Goal: Task Accomplishment & Management: Complete application form

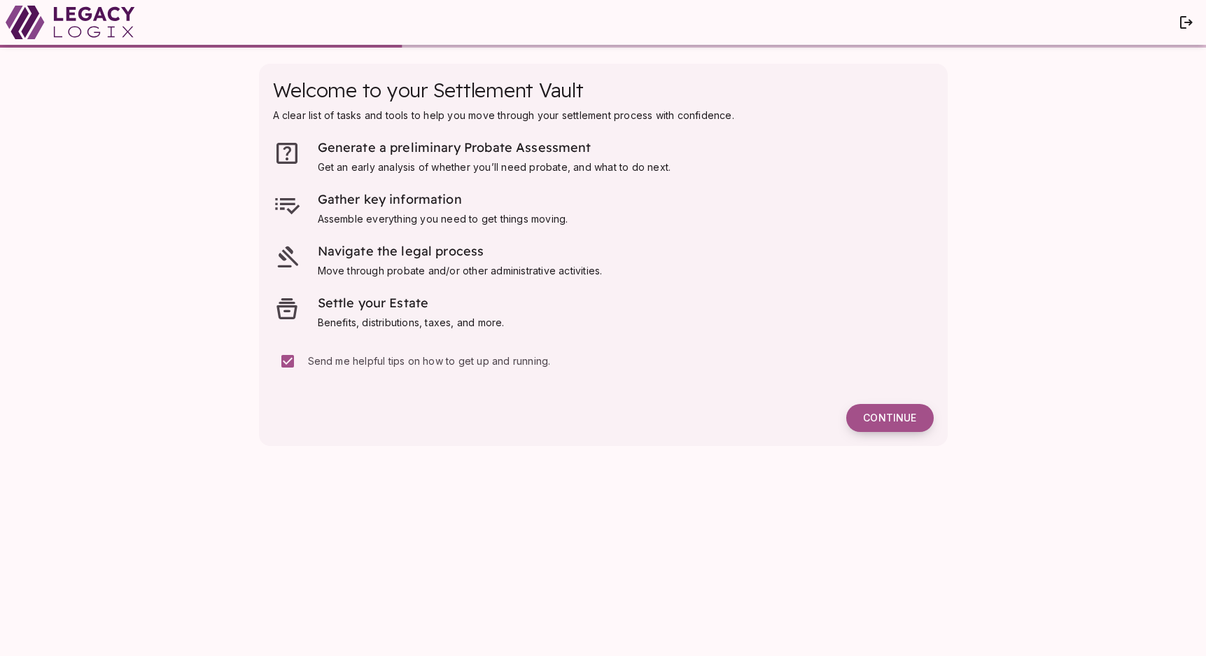
click at [905, 417] on span "Continue" at bounding box center [889, 418] width 53 height 13
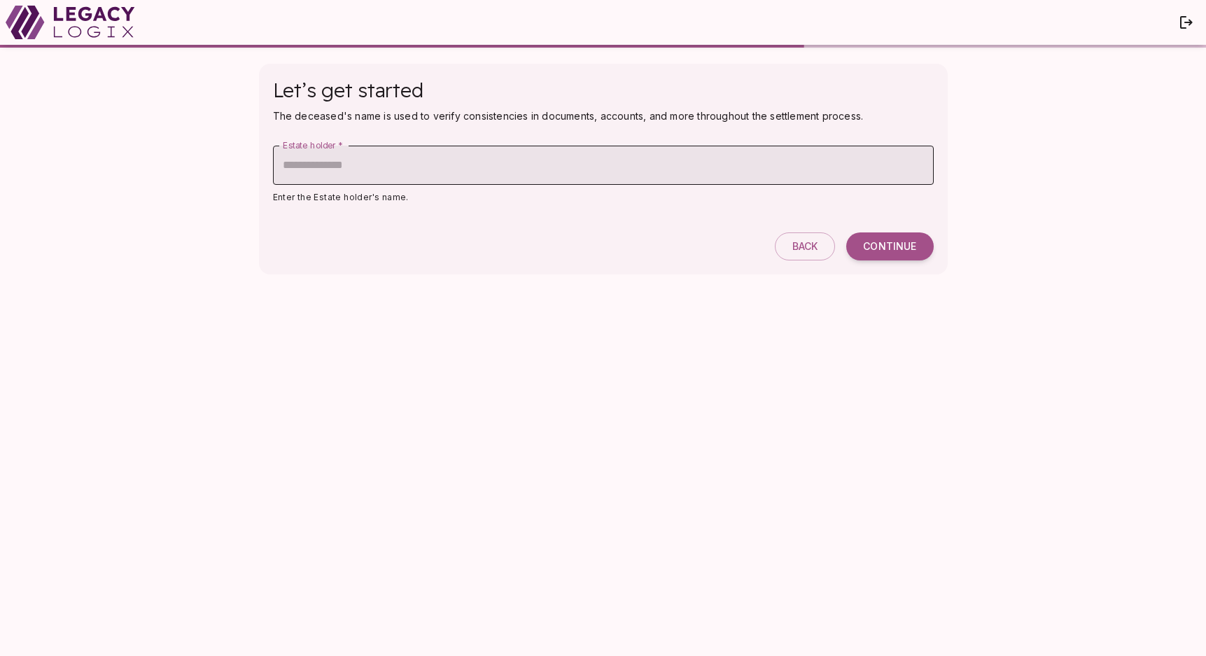
click at [608, 157] on input "Estate holder   *" at bounding box center [603, 165] width 661 height 39
type input "**********"
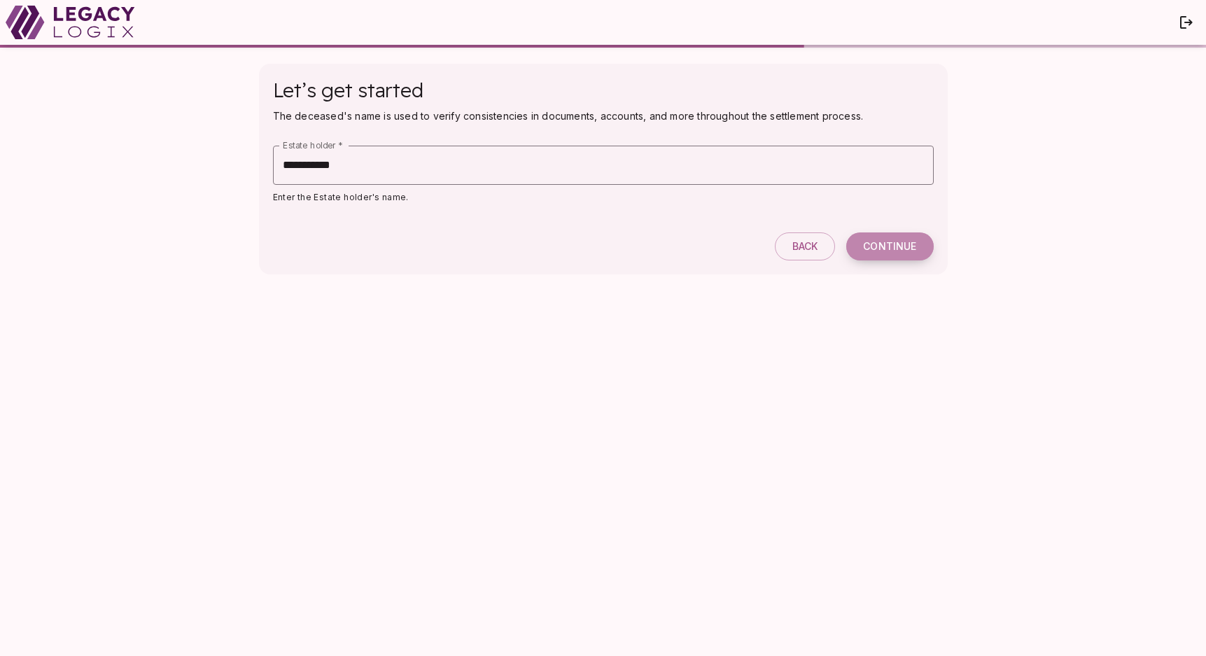
click at [892, 245] on span "Continue" at bounding box center [889, 246] width 53 height 13
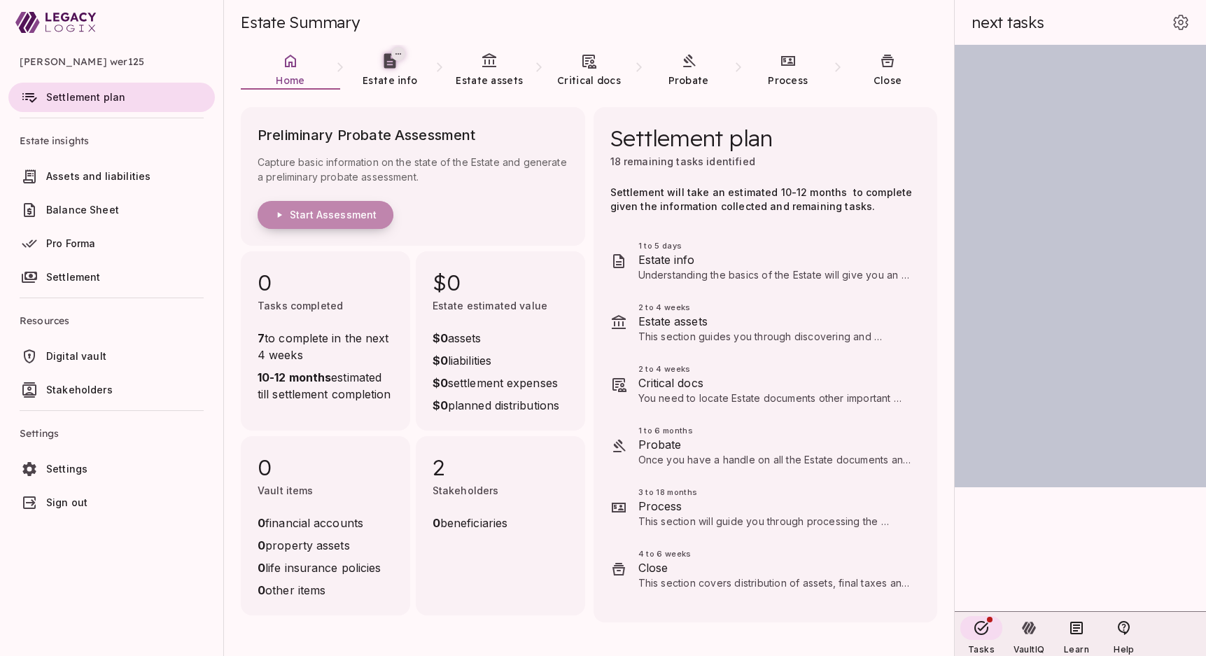
click at [314, 212] on span "Start Assessment" at bounding box center [333, 215] width 87 height 13
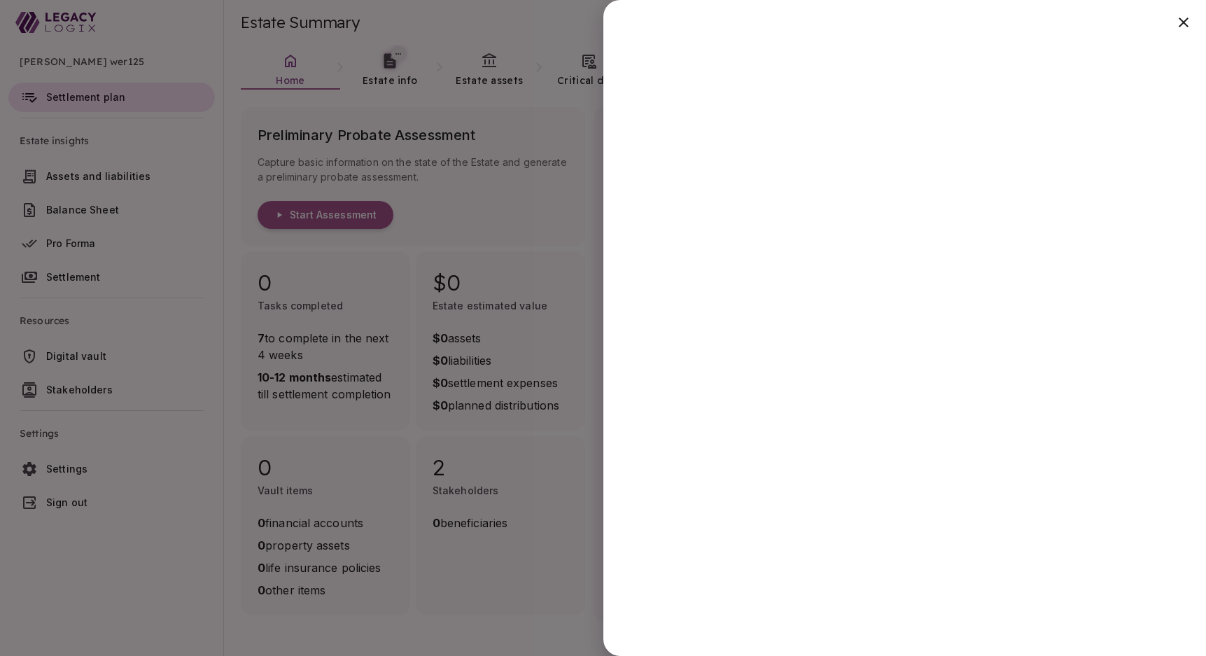
click at [534, 188] on div at bounding box center [603, 328] width 1206 height 656
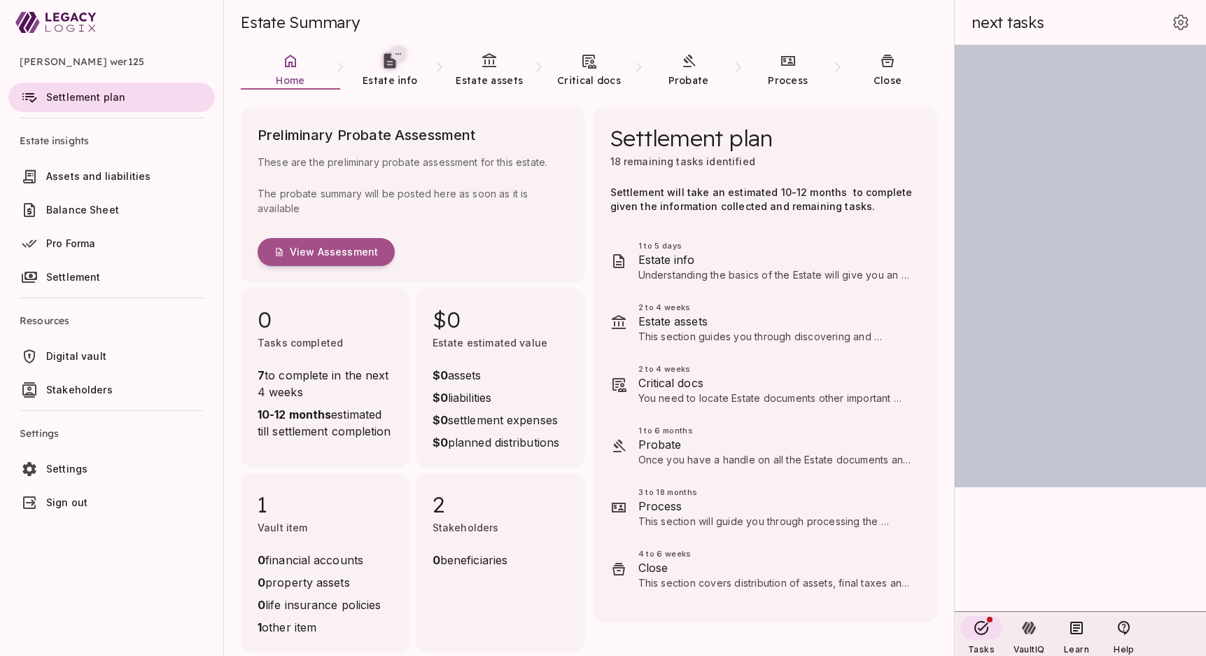
click at [84, 356] on span "Digital vault" at bounding box center [76, 356] width 60 height 12
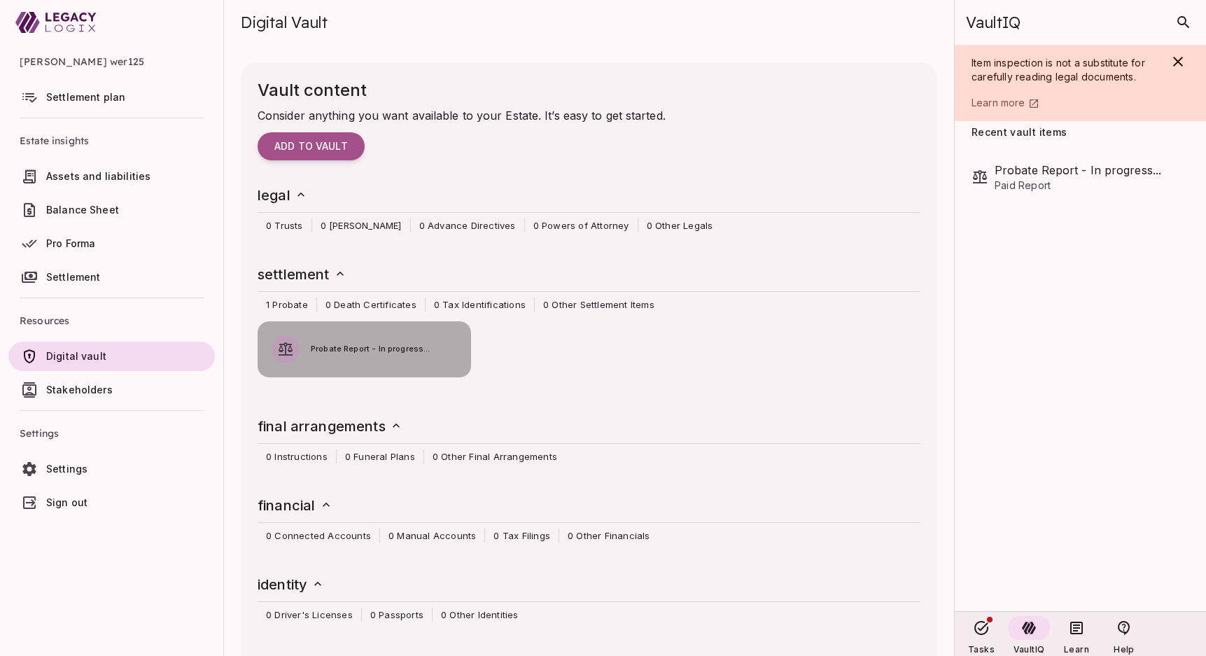
click at [364, 337] on div "Probate Report - In progress..." at bounding box center [364, 342] width 213 height 42
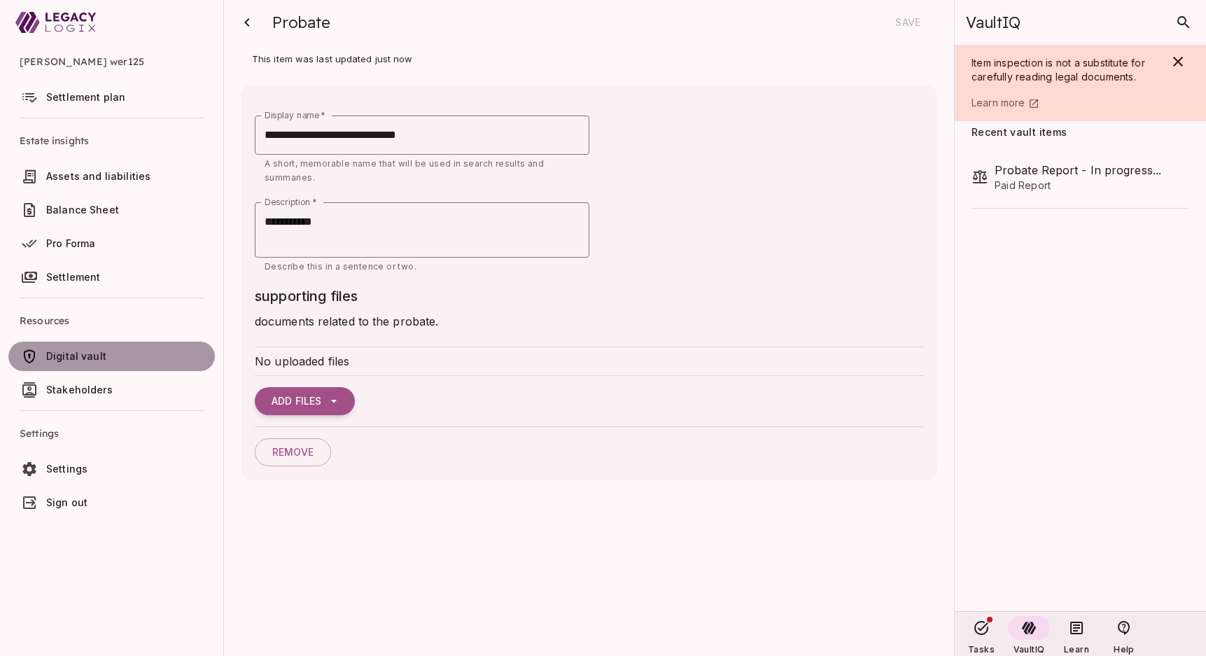
click at [74, 351] on span "Digital vault" at bounding box center [76, 356] width 60 height 12
click at [79, 99] on span "Settlement plan" at bounding box center [85, 97] width 79 height 12
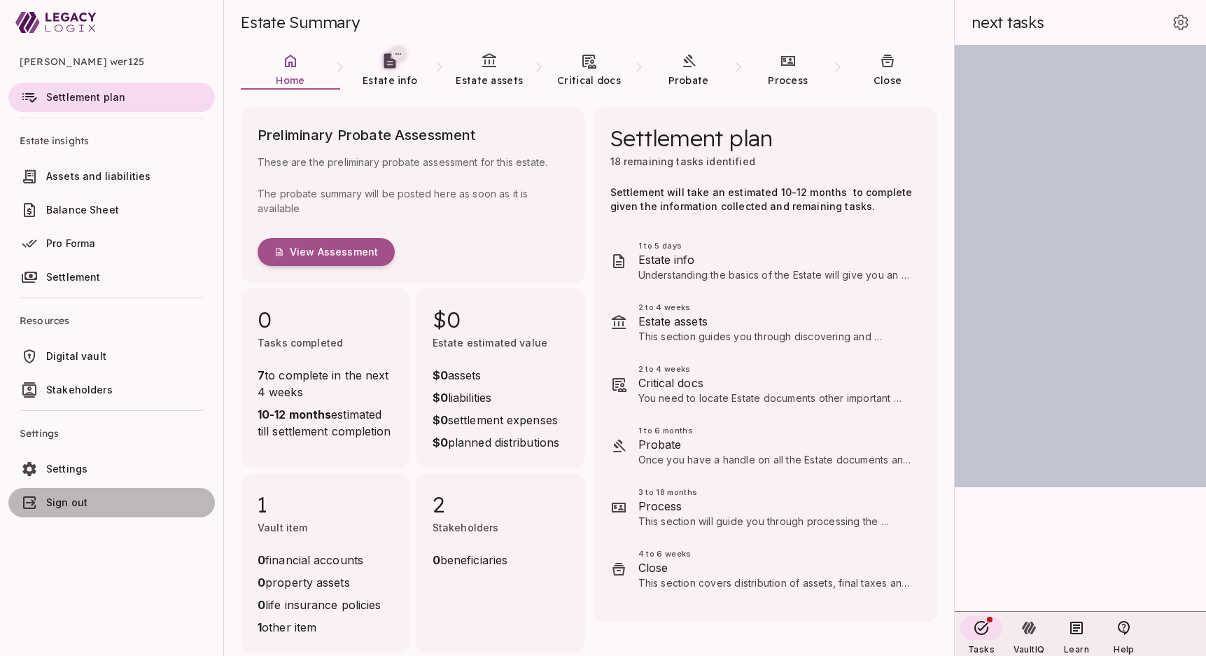
click at [67, 499] on span "Sign out" at bounding box center [66, 502] width 41 height 12
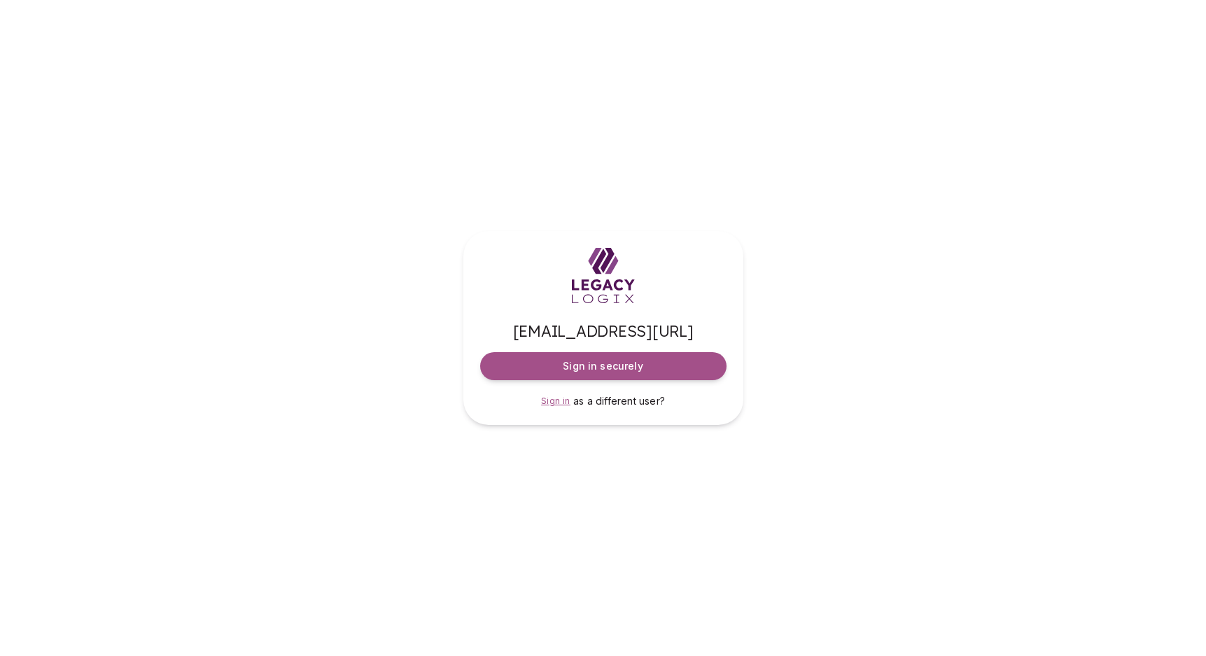
click at [554, 407] on link "Sign in" at bounding box center [555, 401] width 29 height 14
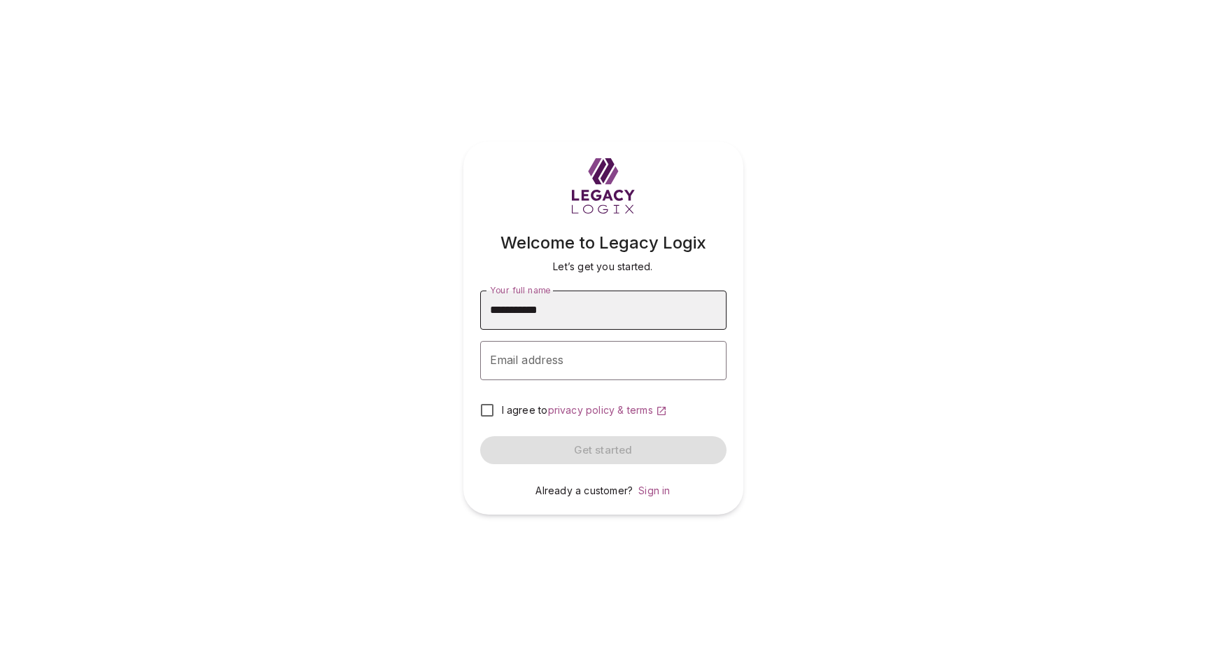
type input "**********"
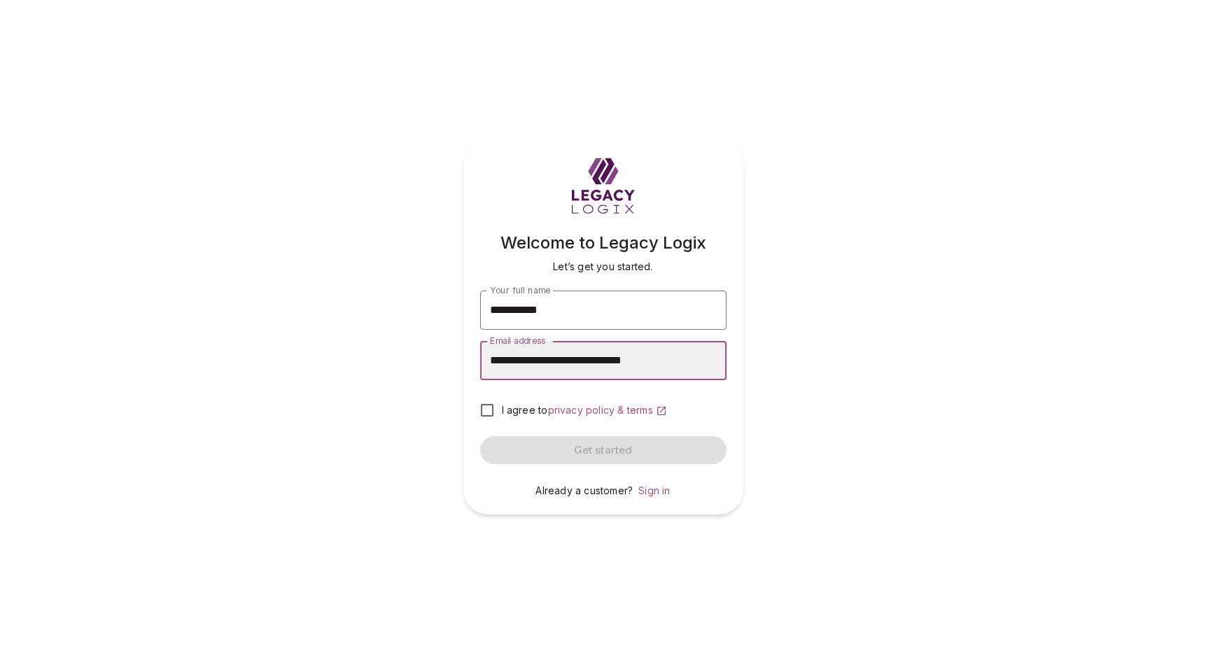
type input "**********"
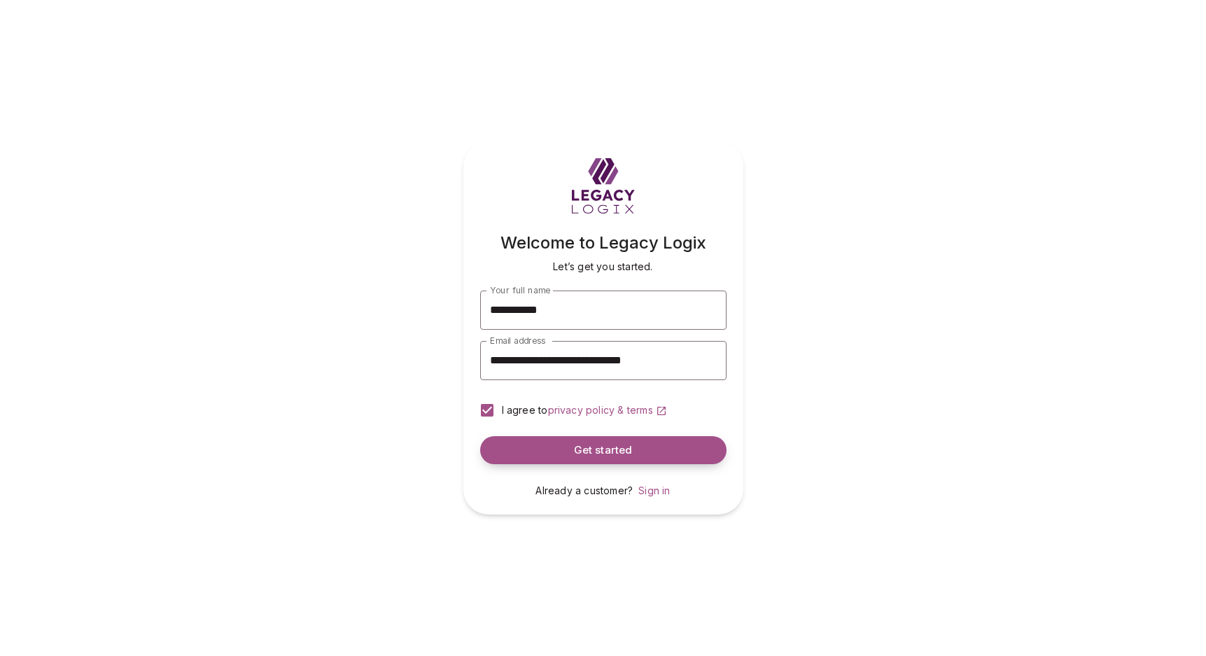
click at [580, 442] on button "Get started" at bounding box center [603, 450] width 246 height 28
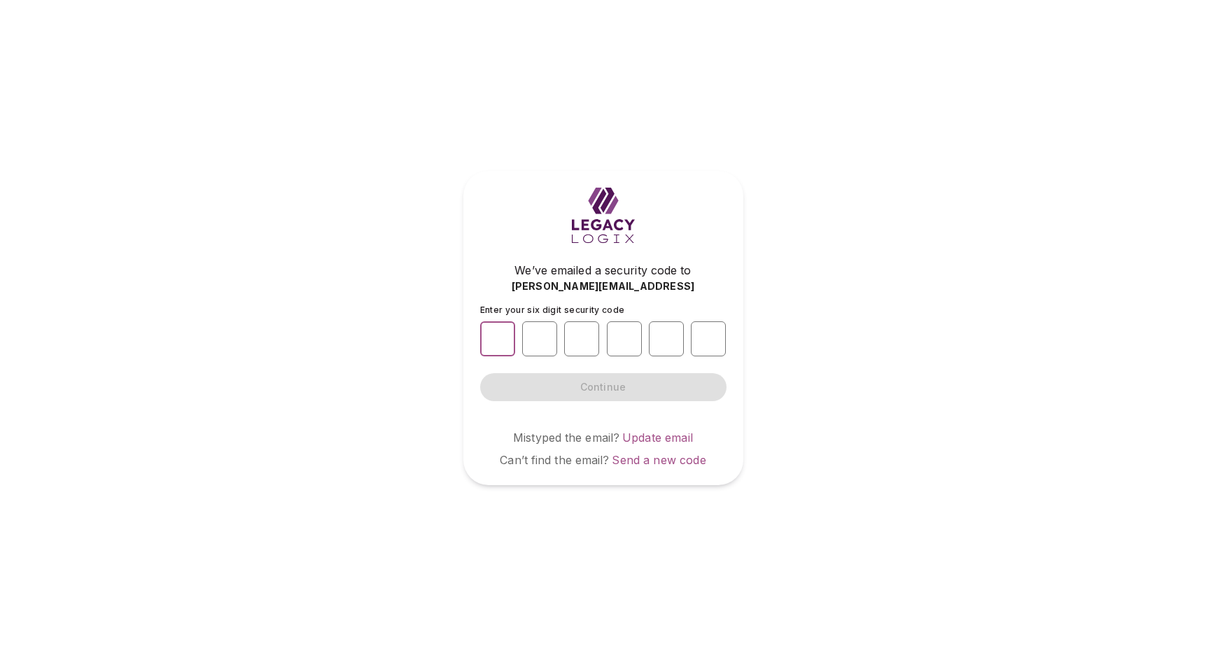
click at [496, 345] on input "number" at bounding box center [497, 338] width 35 height 35
type input "*"
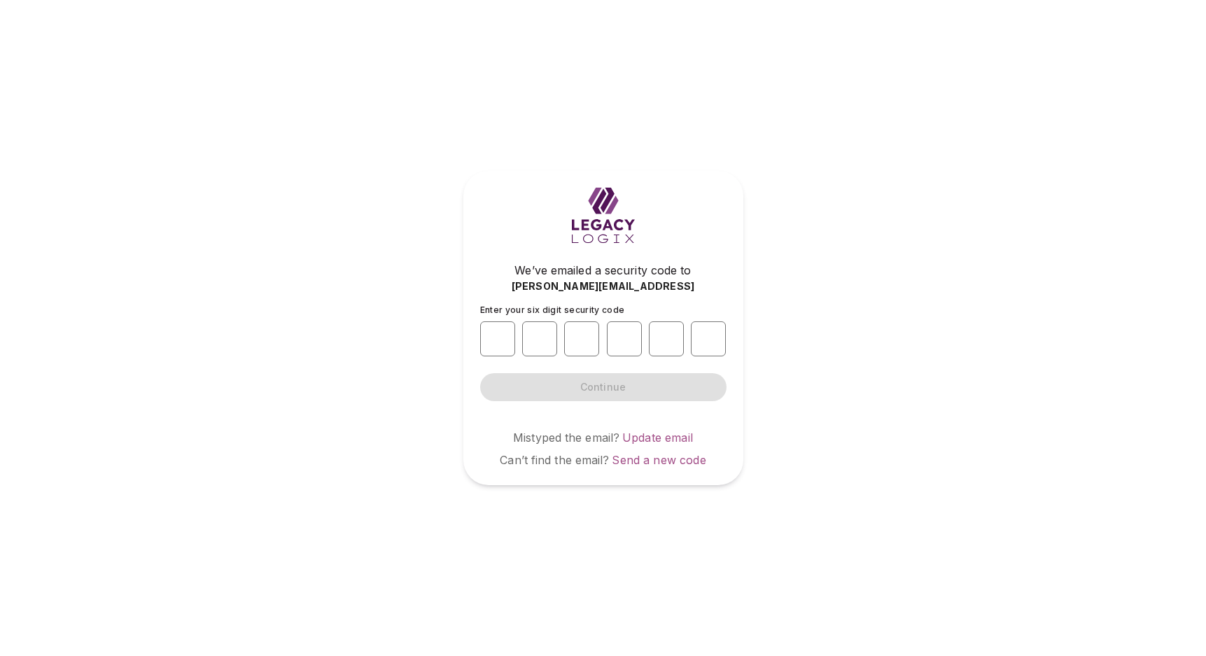
type input "*"
